Goal: Check status: Check status

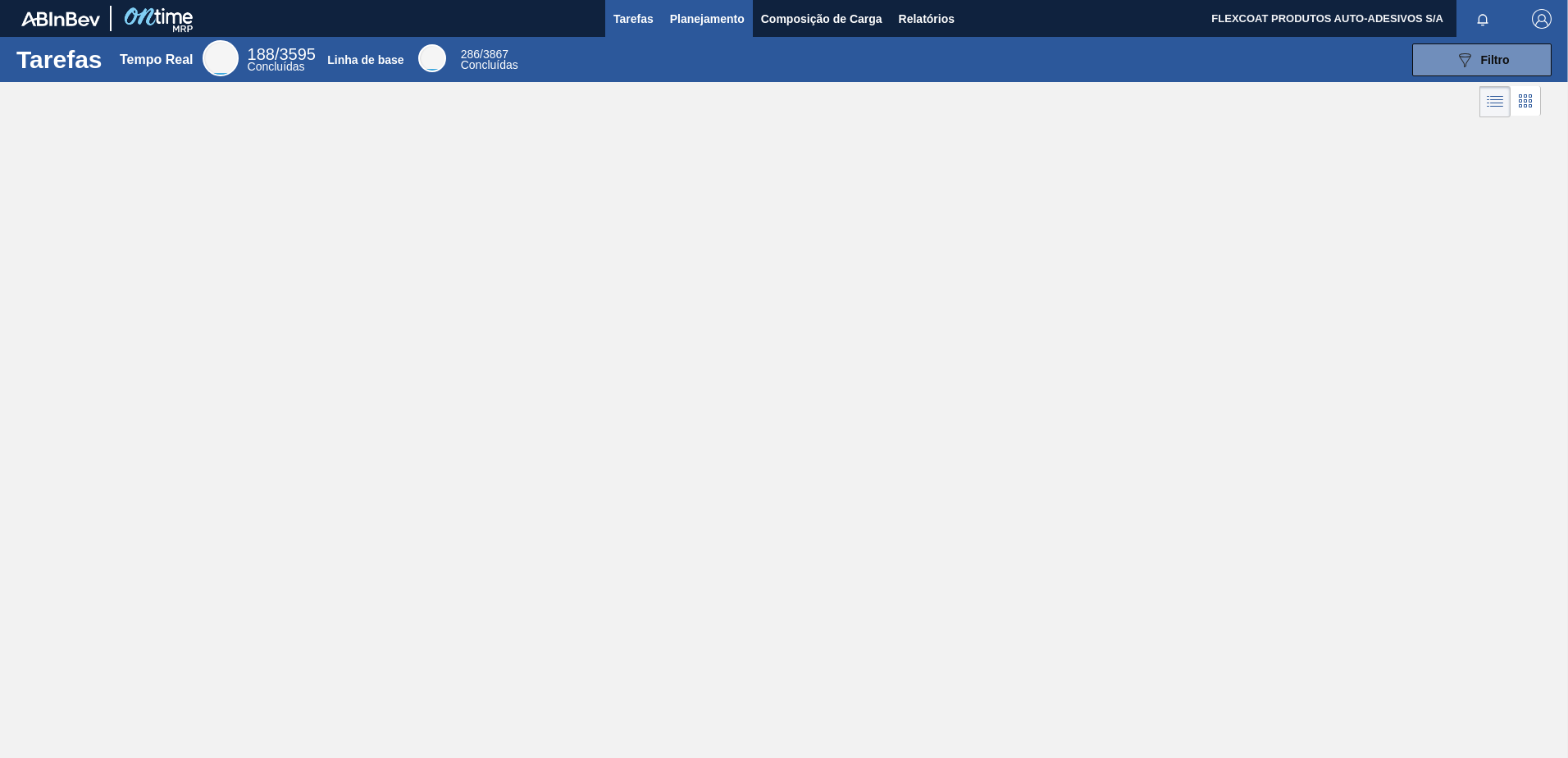
click at [674, 16] on span "Planejamento" at bounding box center [707, 18] width 75 height 19
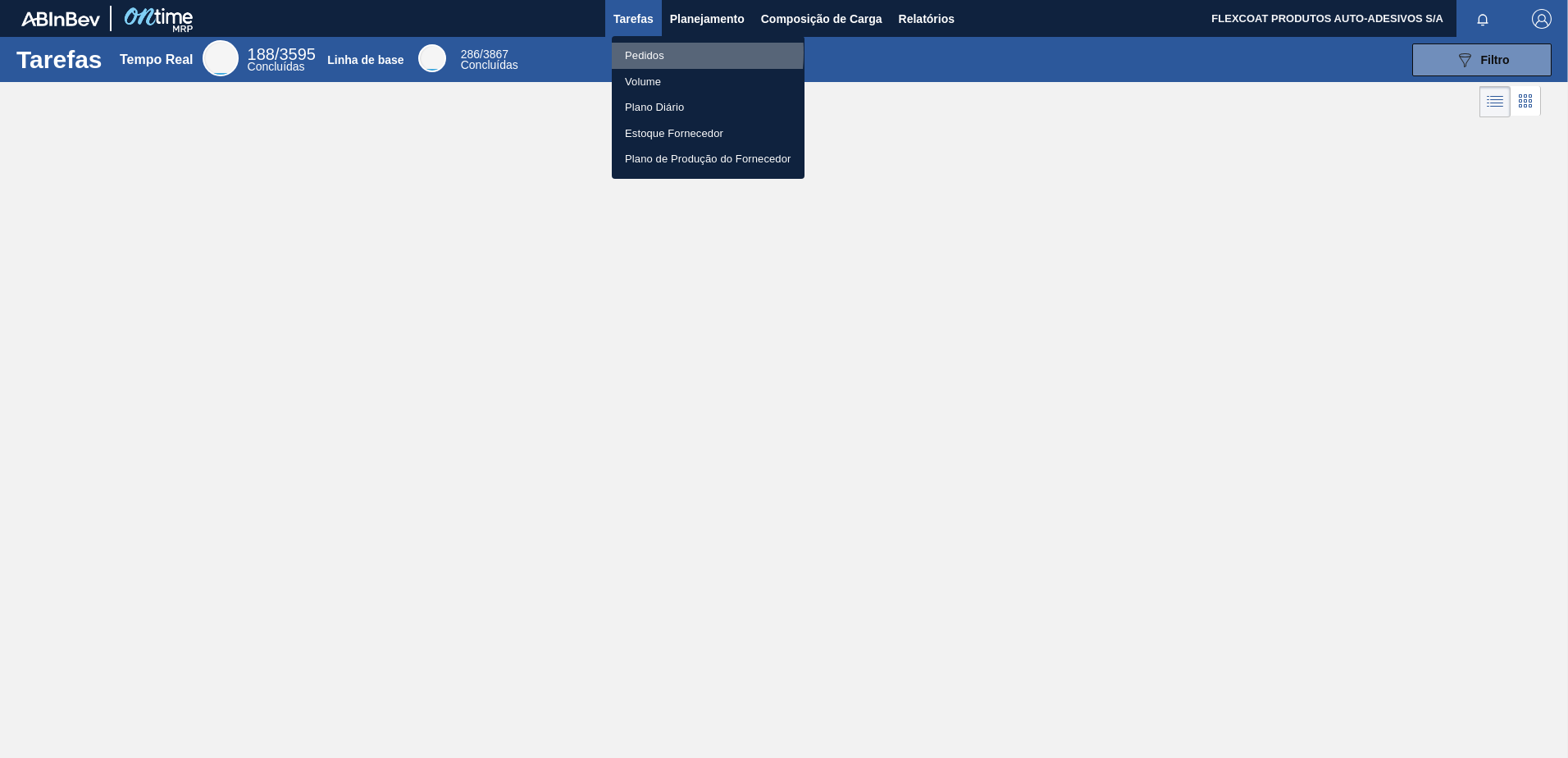
click at [631, 52] on li "Pedidos" at bounding box center [708, 55] width 193 height 26
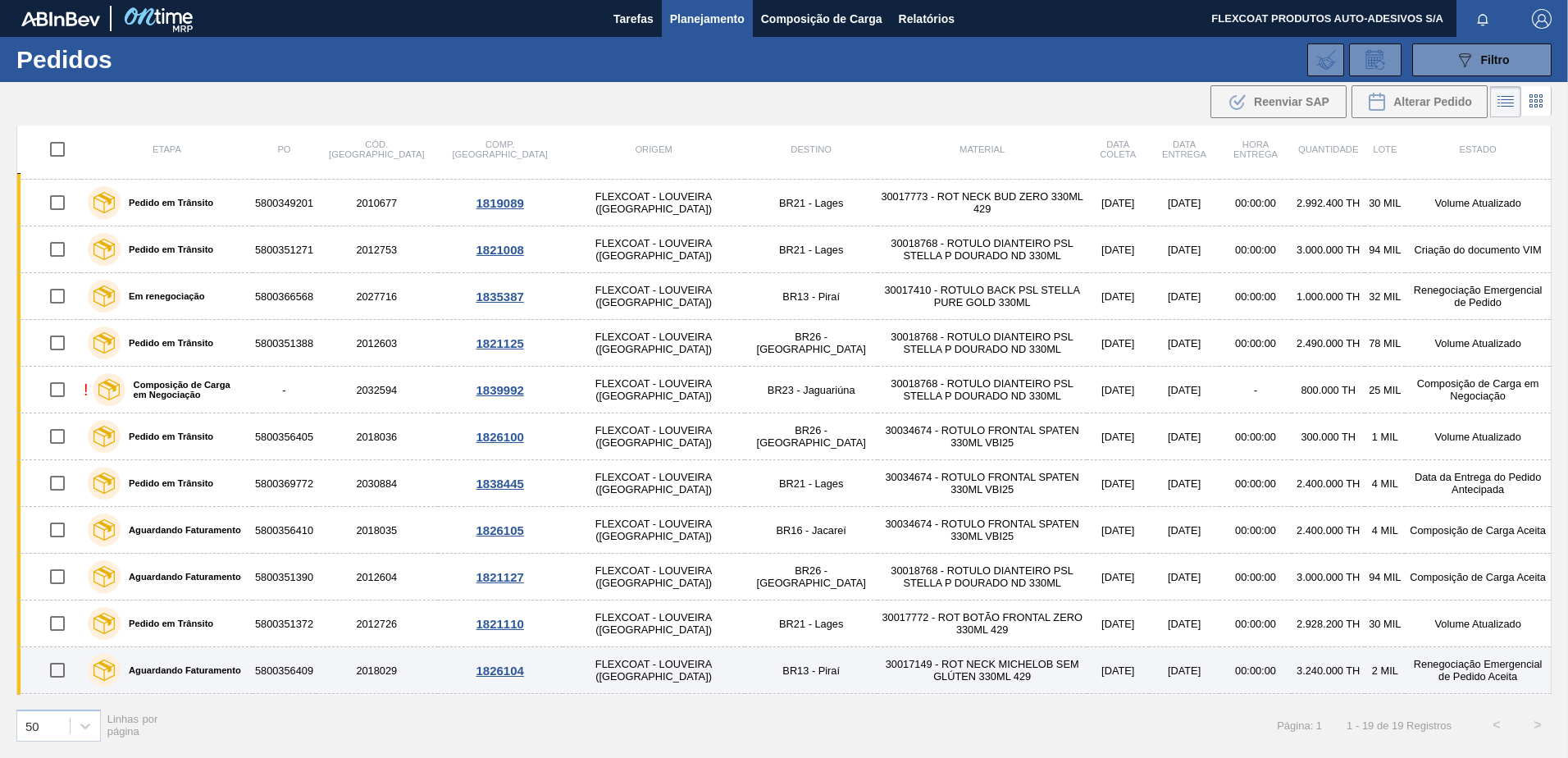
scroll to position [122, 0]
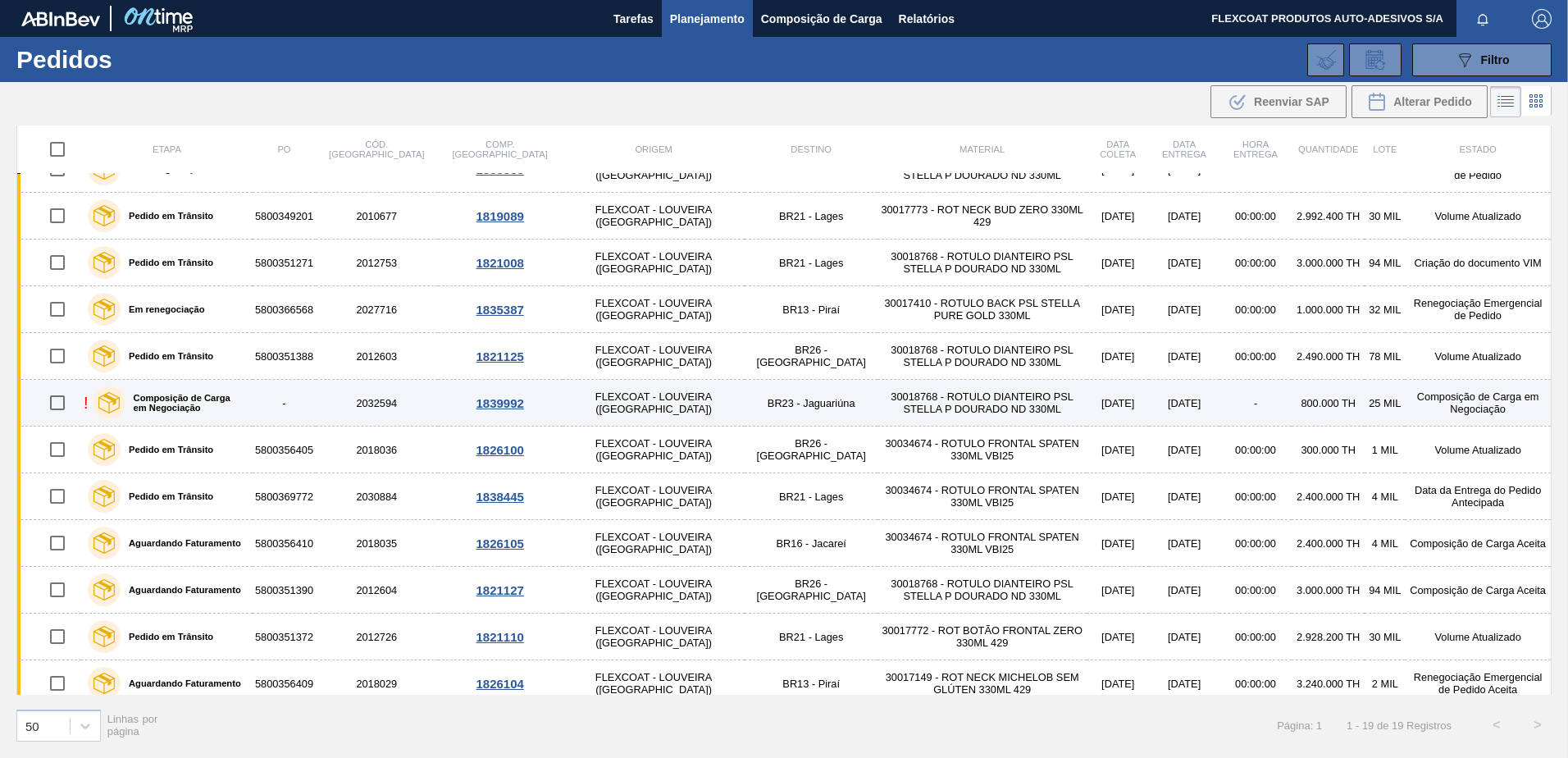
click at [153, 397] on label "Composição de Carga em Negociação" at bounding box center [185, 403] width 120 height 19
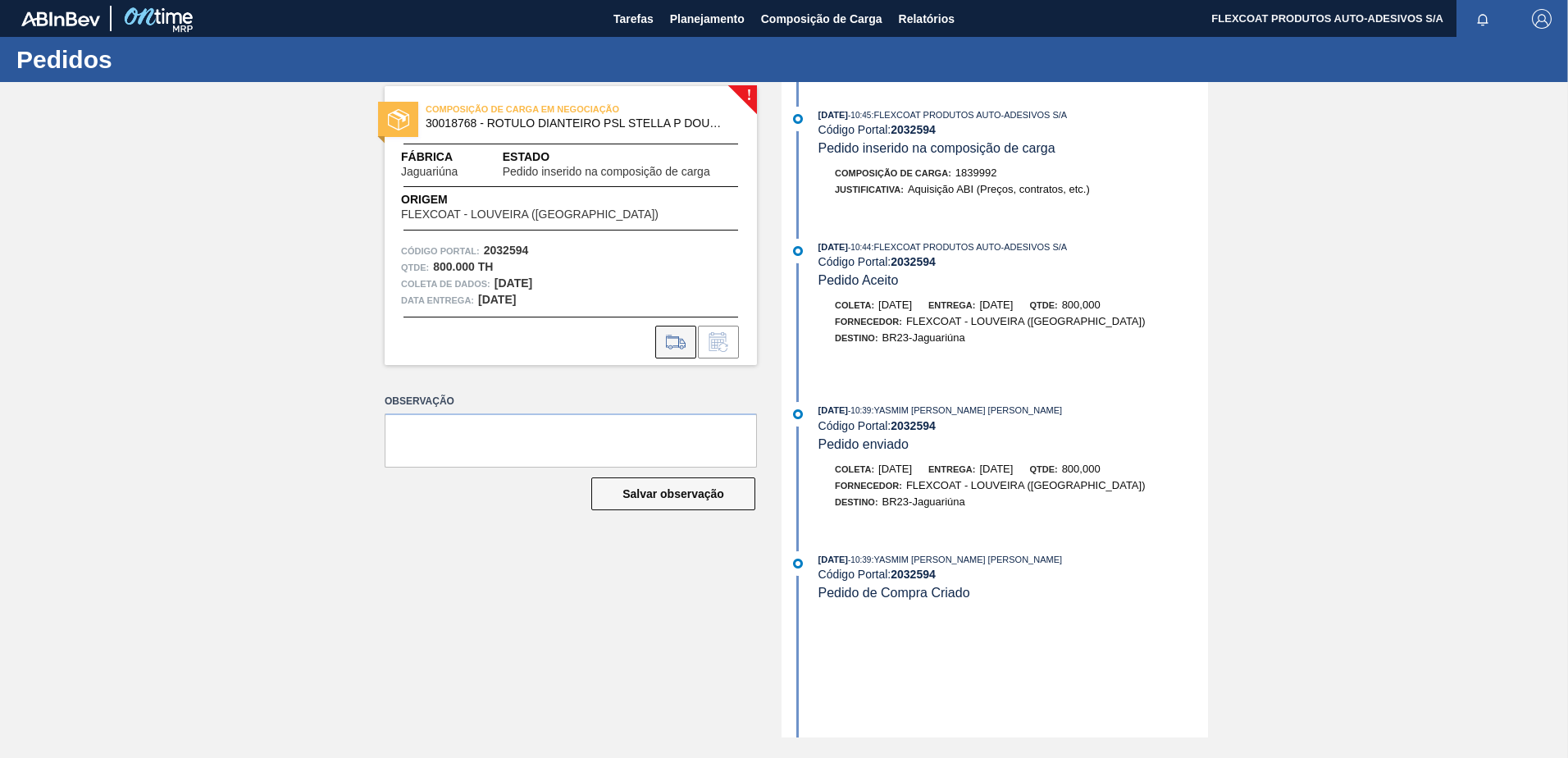
click at [677, 346] on icon at bounding box center [676, 341] width 19 height 13
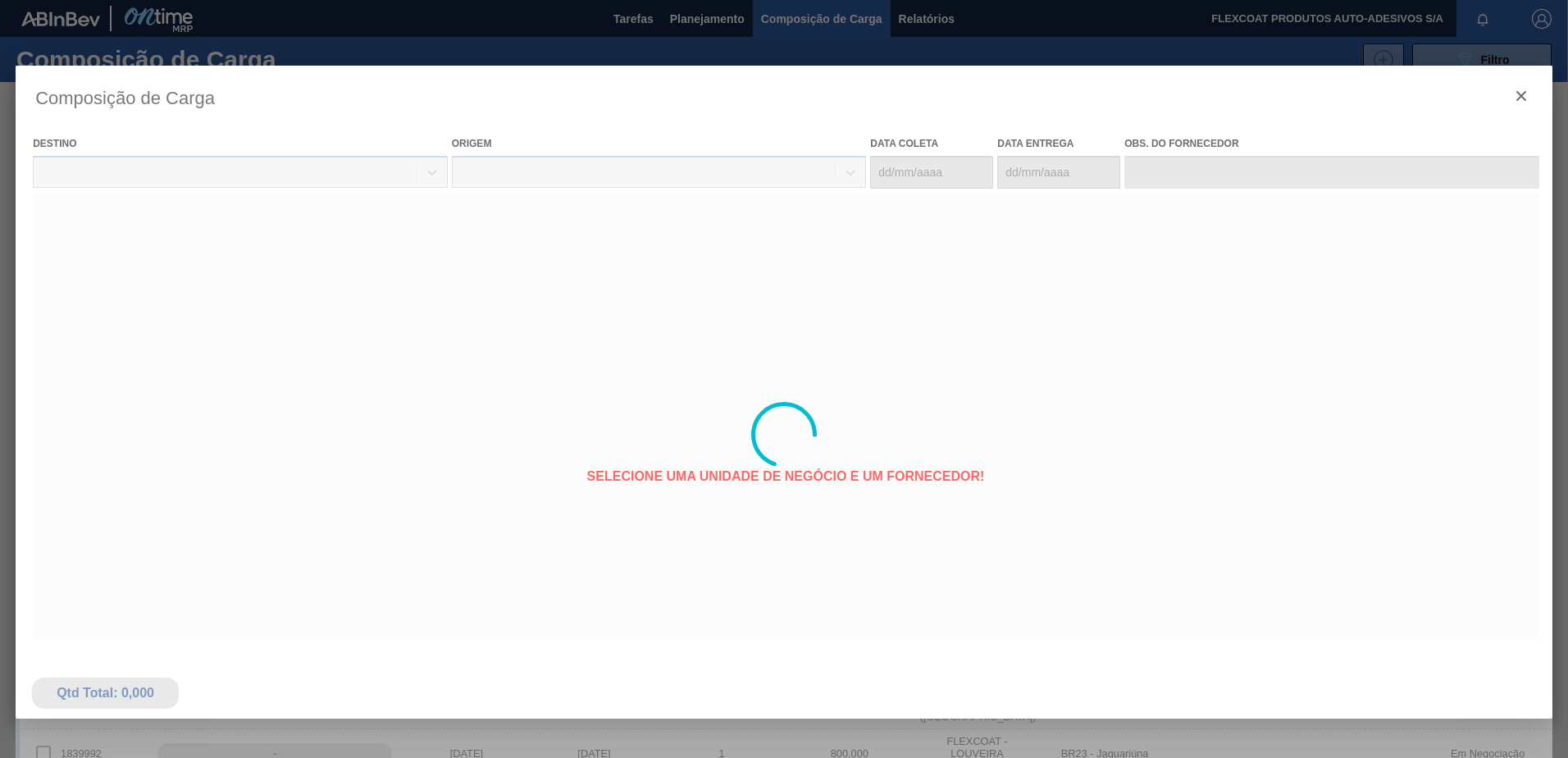
type coleta "18/09/2025"
type entrega "19/09/2025"
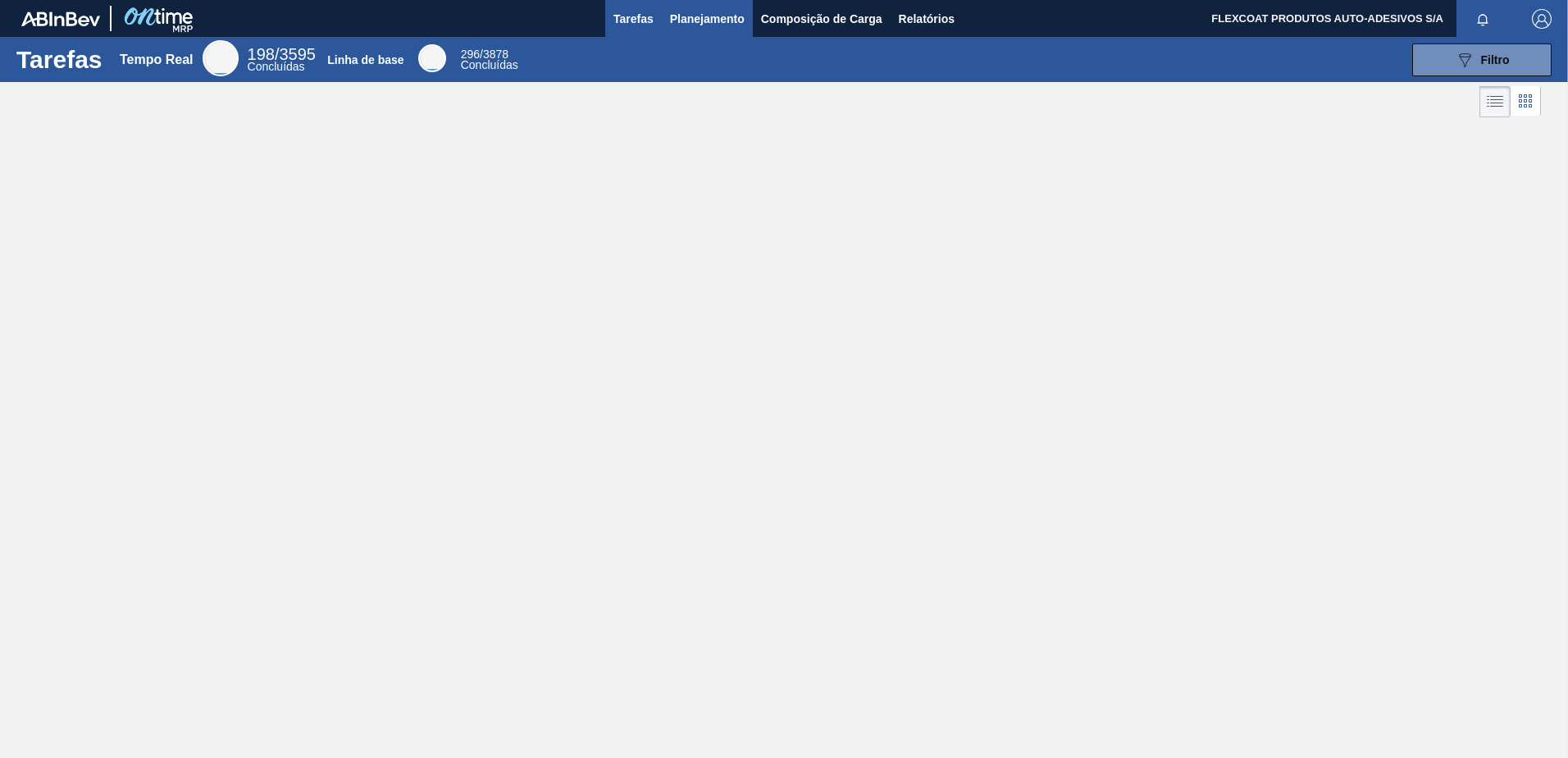
click at [693, 19] on span "Planejamento" at bounding box center [707, 18] width 75 height 19
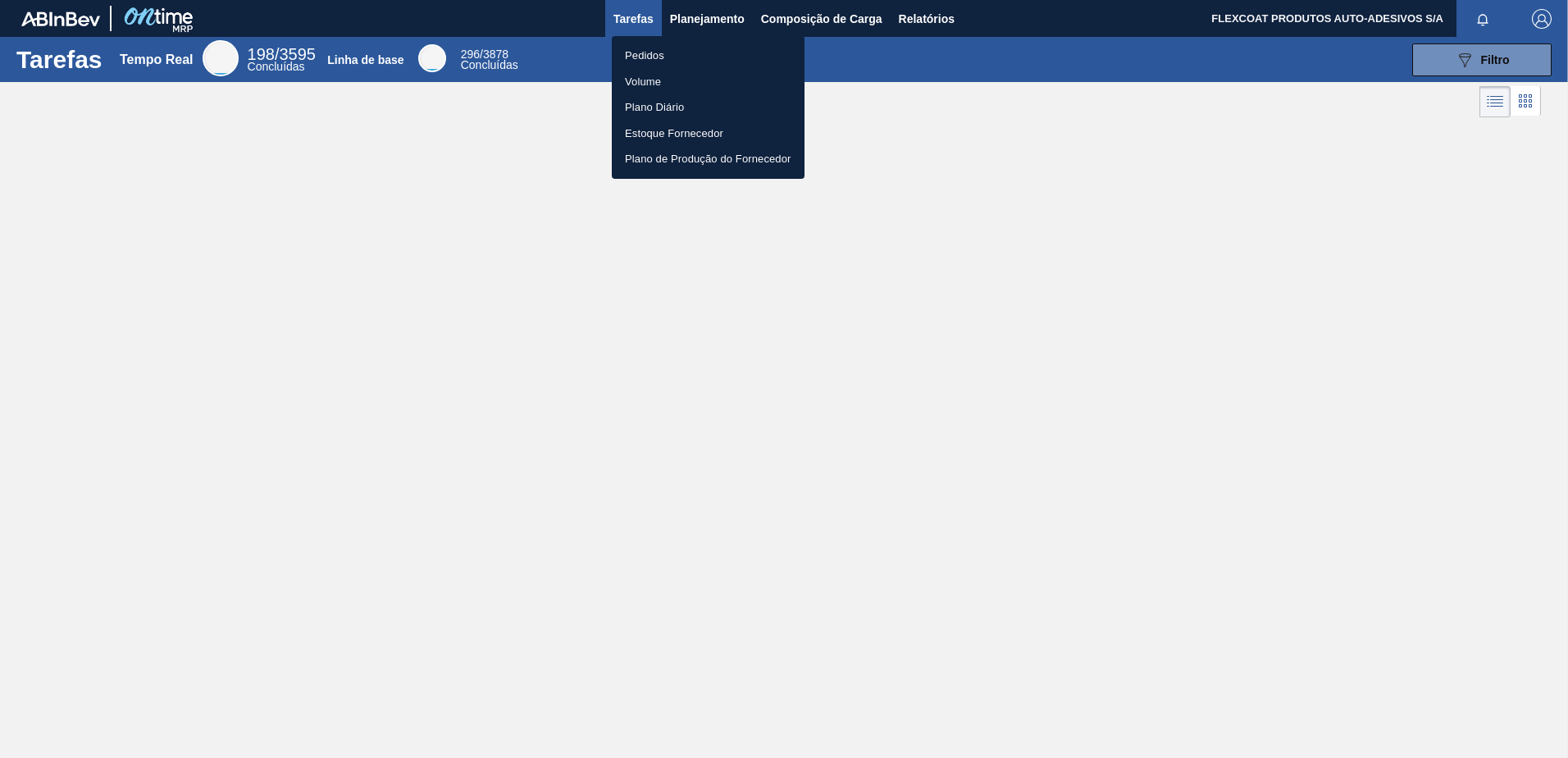
click at [656, 52] on li "Pedidos" at bounding box center [708, 55] width 193 height 26
